Goal: Check status: Check status

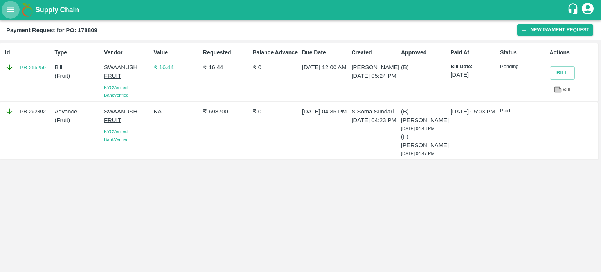
click at [10, 9] on icon "open drawer" at bounding box center [10, 9] width 9 height 9
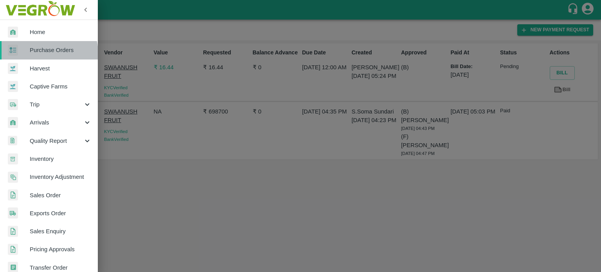
click at [44, 53] on span "Purchase Orders" at bounding box center [61, 50] width 62 height 9
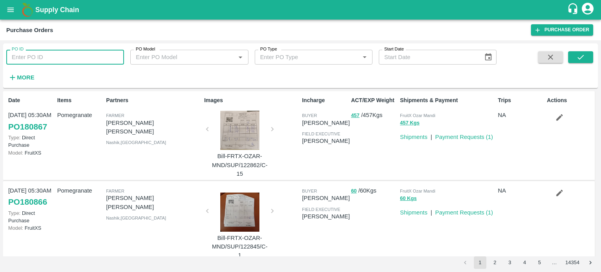
click at [85, 54] on input "PO ID" at bounding box center [65, 57] width 118 height 15
paste input "164861"
type input "164861"
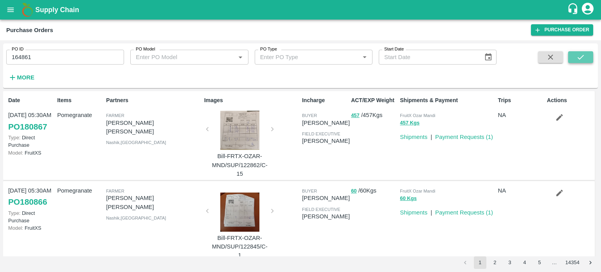
click at [576, 59] on button "submit" at bounding box center [580, 57] width 25 height 12
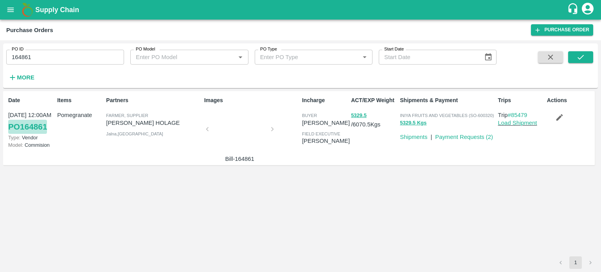
click at [29, 126] on link "PO 164861" at bounding box center [27, 127] width 39 height 14
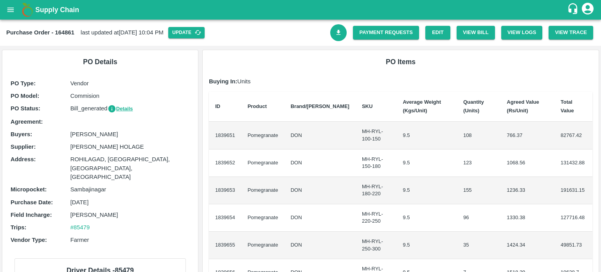
click at [221, 113] on th "ID" at bounding box center [225, 107] width 32 height 31
click at [124, 112] on button "Details" at bounding box center [120, 108] width 25 height 9
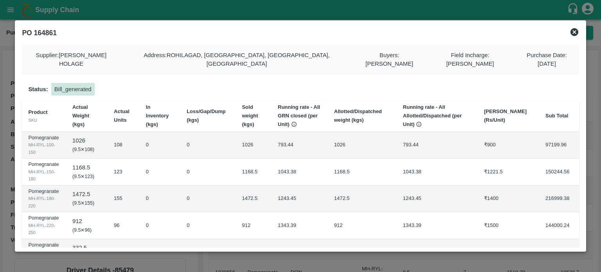
click at [253, 139] on td "1026" at bounding box center [254, 144] width 36 height 27
click at [249, 149] on td "1026" at bounding box center [254, 144] width 36 height 27
click at [418, 139] on td "793.44" at bounding box center [437, 144] width 81 height 27
click at [571, 31] on icon at bounding box center [575, 32] width 8 height 8
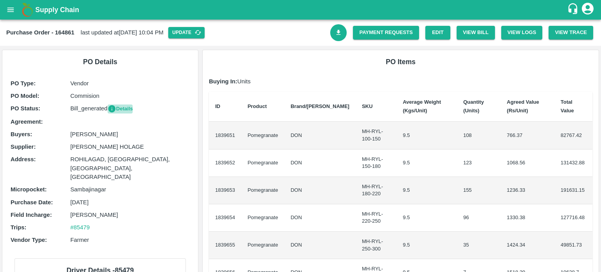
click at [127, 111] on button "Details" at bounding box center [120, 108] width 25 height 9
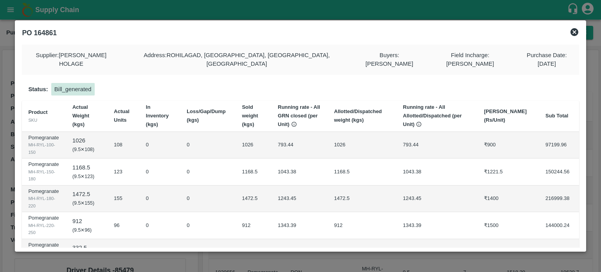
click at [572, 32] on icon at bounding box center [575, 32] width 8 height 8
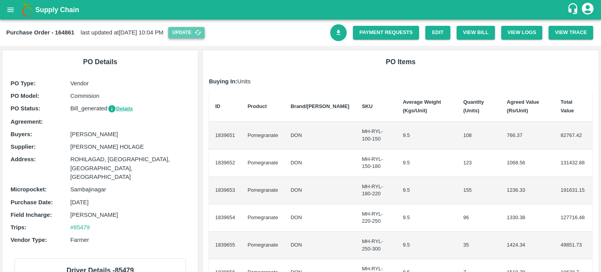
click at [204, 32] on button "Update" at bounding box center [186, 32] width 36 height 11
click at [277, 40] on div "Purchase Order - 164861 last updated at 15 Oct 2025, 12:54 PM Update Payment Re…" at bounding box center [300, 33] width 601 height 26
